Goal: Find specific page/section: Find specific page/section

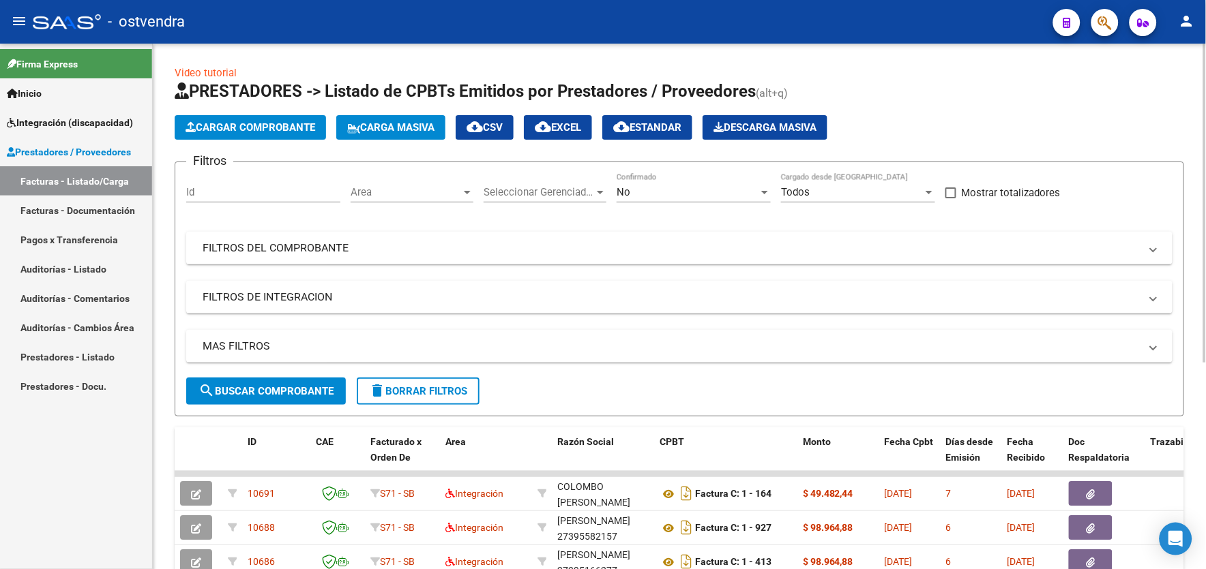
click at [322, 377] on div "MAS FILTROS Todos Con Doc. Respaldatoria Todos Con Trazabilidad Todos Asociado …" at bounding box center [679, 354] width 986 height 48
click at [306, 398] on button "search Buscar Comprobante" at bounding box center [266, 391] width 160 height 27
click at [1205, 448] on html "menu - ostvendra person Firma Express Inicio Instructivos Contacto OS Integraci…" at bounding box center [603, 284] width 1206 height 569
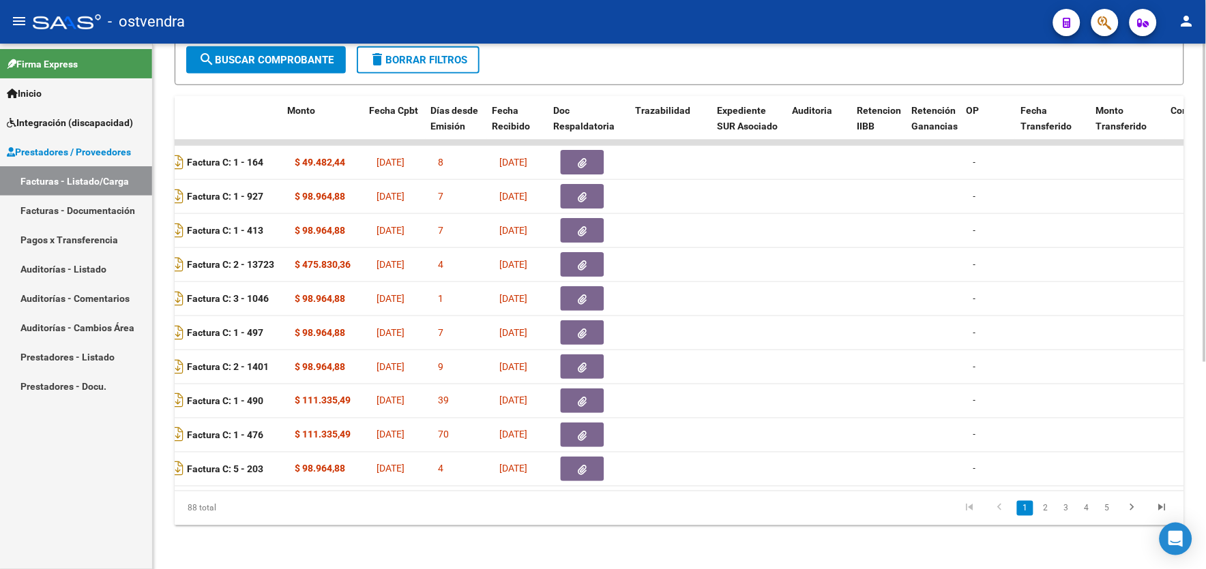
scroll to position [0, 515]
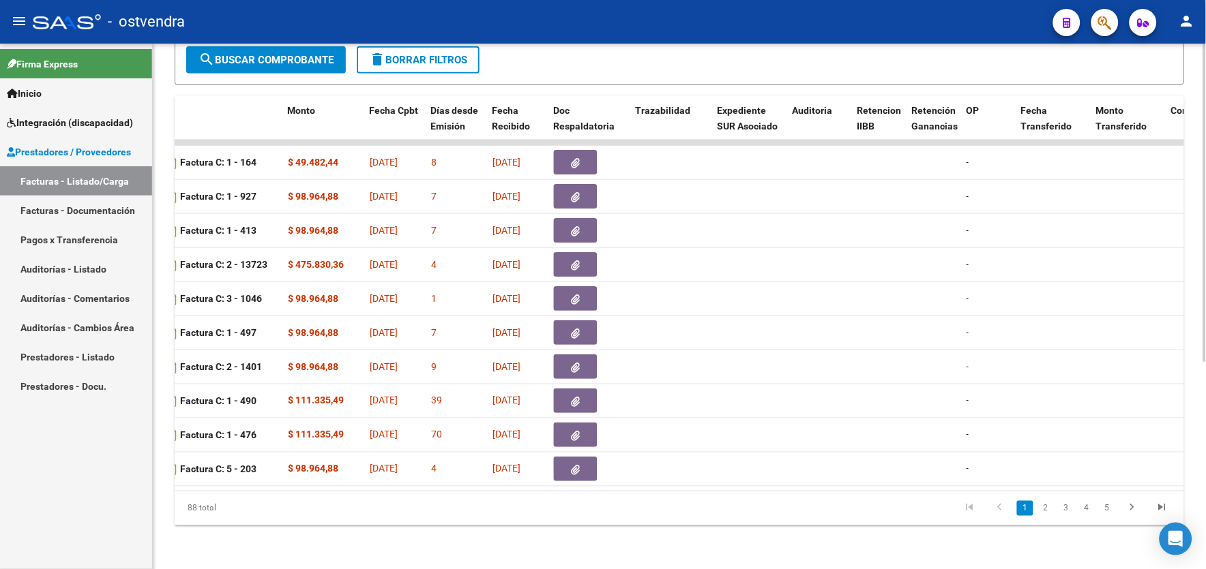
click at [1176, 491] on datatable-body "10691 S71 - SB Integración COLOMBO PAULA BELEN 27338341240 Factura C: 1 - 164 $…" at bounding box center [679, 315] width 1009 height 351
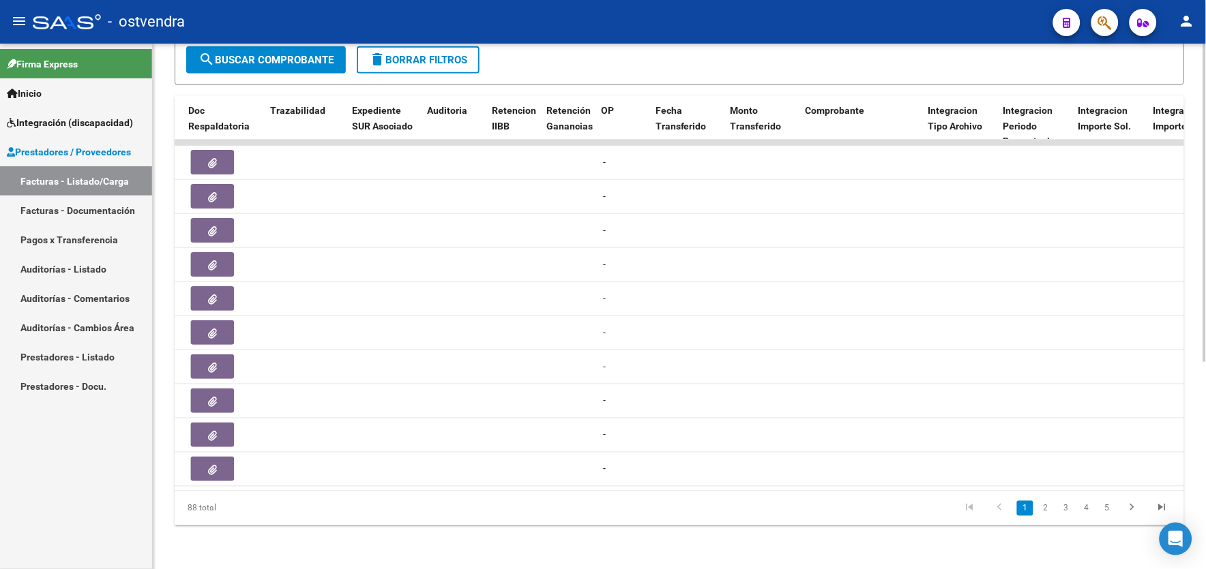
scroll to position [0, 909]
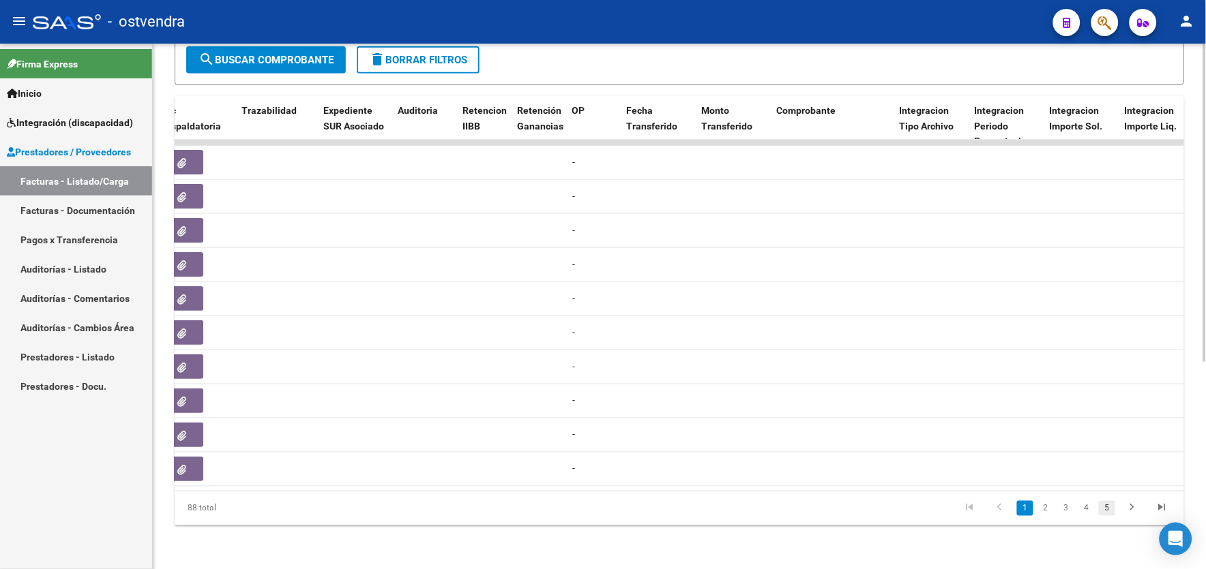
click at [1103, 509] on link "5" at bounding box center [1107, 508] width 16 height 15
click at [1103, 507] on link "7" at bounding box center [1107, 508] width 16 height 15
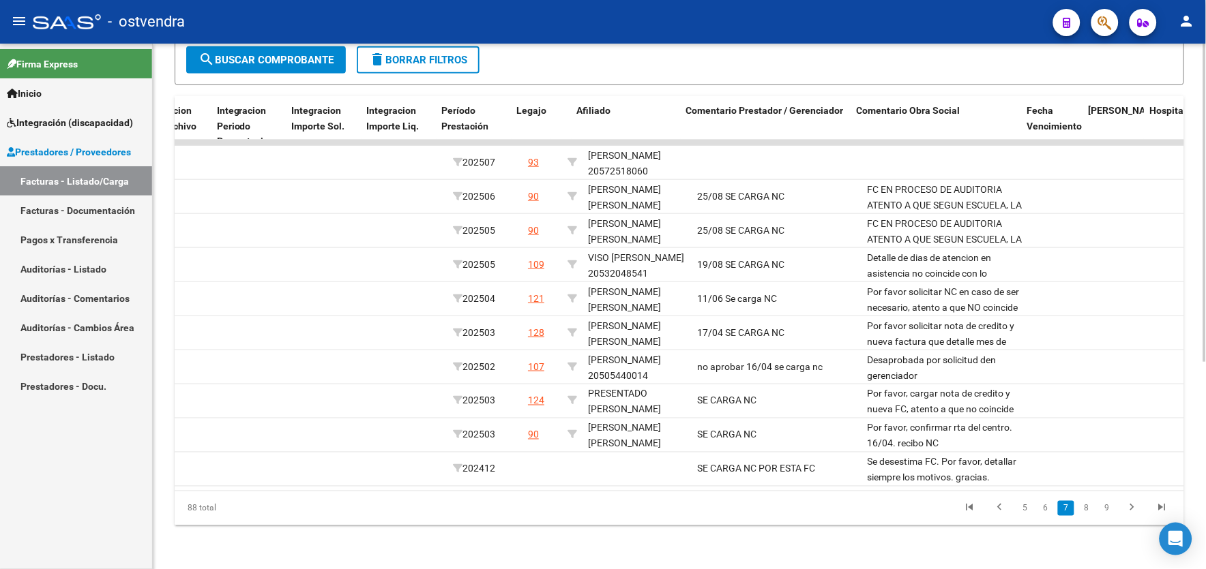
scroll to position [0, 1667]
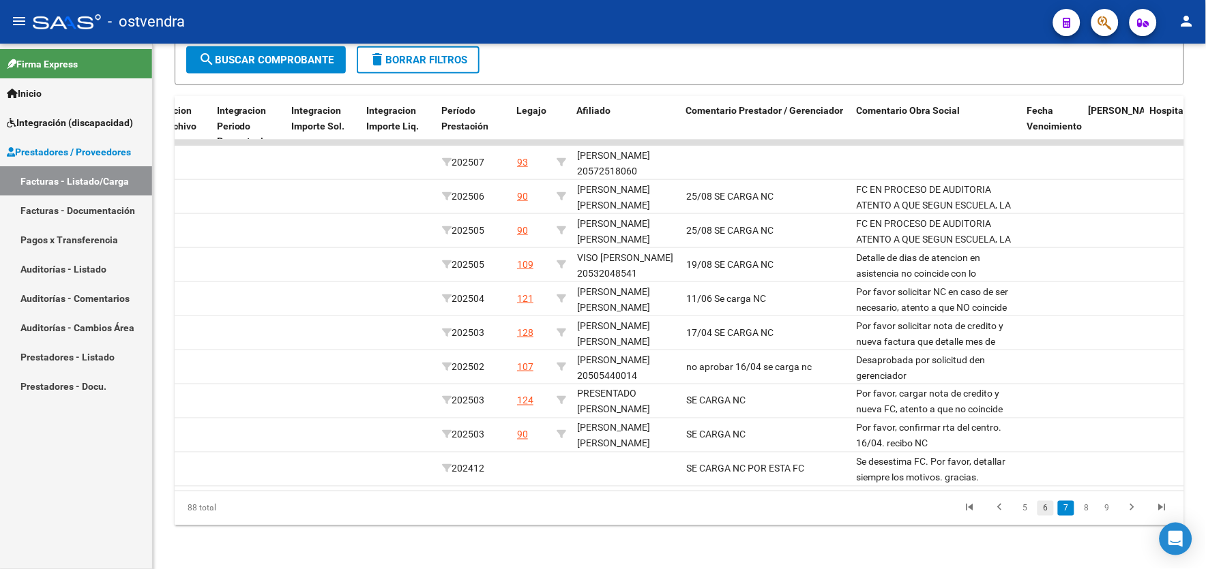
click at [1048, 506] on link "6" at bounding box center [1045, 508] width 16 height 15
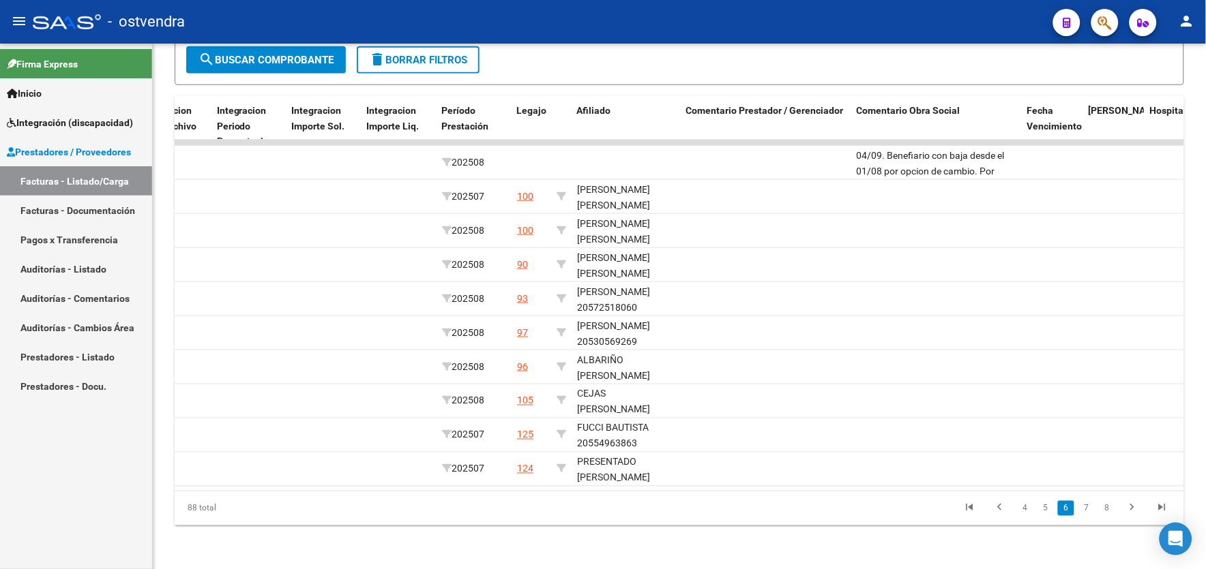
scroll to position [342, 0]
click at [1048, 506] on link "5" at bounding box center [1045, 508] width 16 height 15
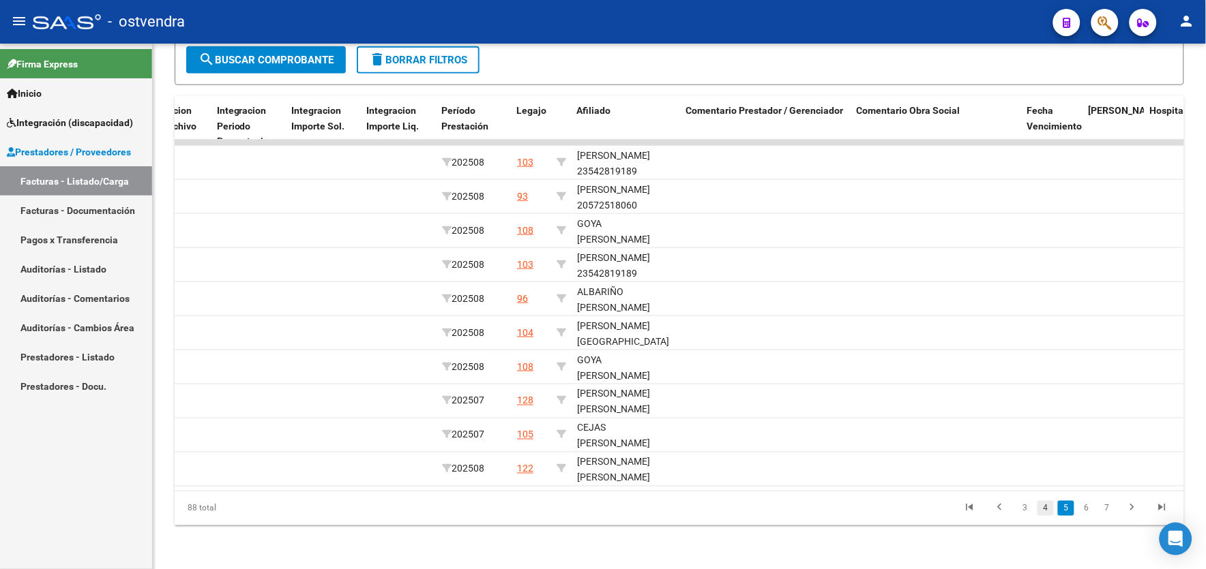
click at [1043, 513] on link "4" at bounding box center [1045, 508] width 16 height 15
click at [1049, 505] on link "3" at bounding box center [1045, 508] width 16 height 15
click at [1049, 509] on link "2" at bounding box center [1045, 508] width 16 height 15
click at [1027, 512] on link "1" at bounding box center [1025, 508] width 16 height 15
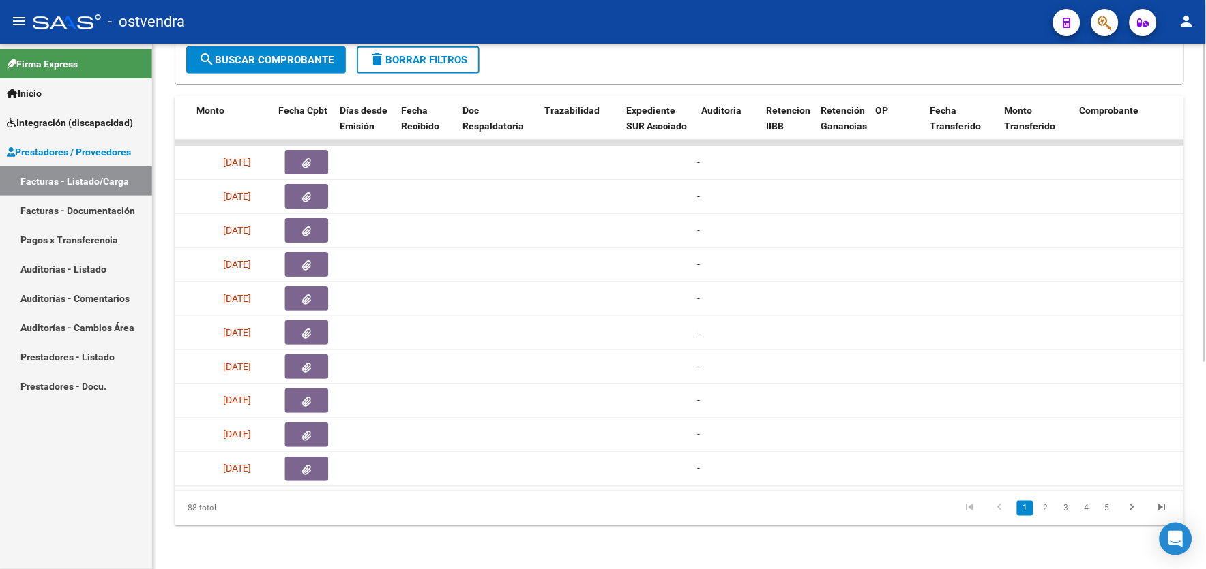
scroll to position [0, 0]
